Goal: Find specific page/section: Find specific page/section

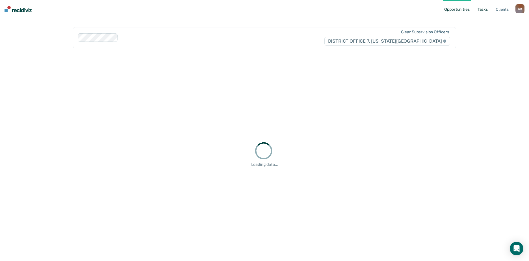
click at [480, 8] on link "Tasks" at bounding box center [482, 9] width 12 height 18
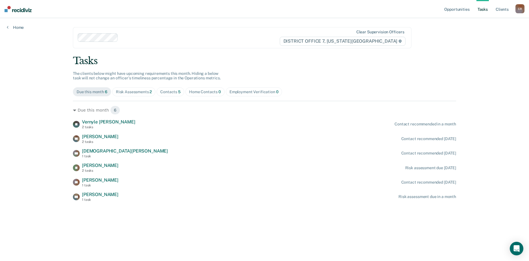
click at [149, 93] on span "2" at bounding box center [150, 91] width 2 height 5
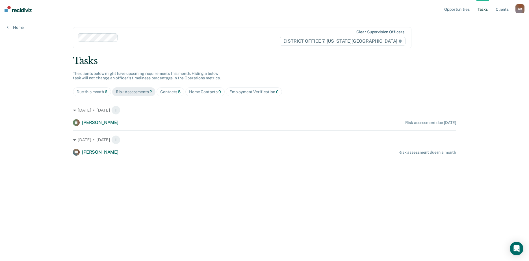
click at [176, 94] on div "Contacts 5" at bounding box center [170, 91] width 20 height 5
